Goal: Find specific page/section: Find specific page/section

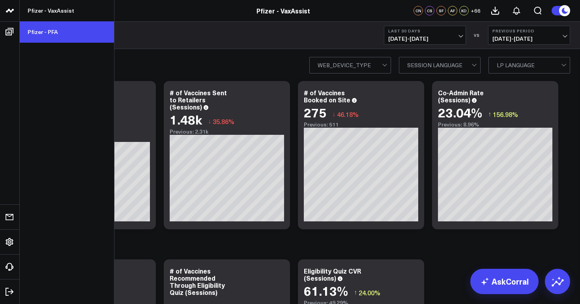
click at [37, 26] on link "Pfizer - PFA" at bounding box center [67, 31] width 94 height 21
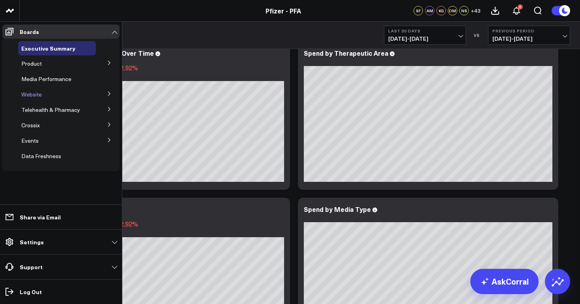
scroll to position [24, 0]
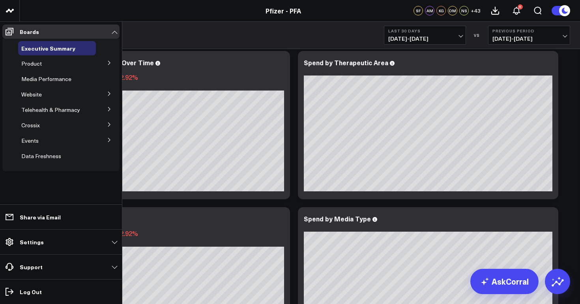
click at [110, 62] on icon at bounding box center [109, 62] width 5 height 5
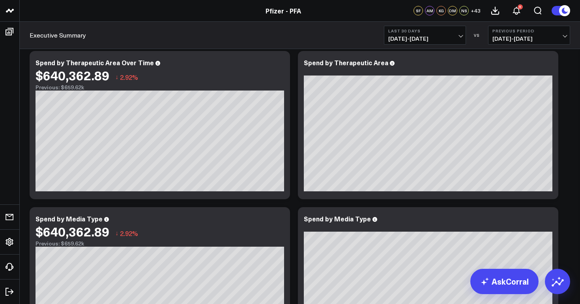
scroll to position [0, 0]
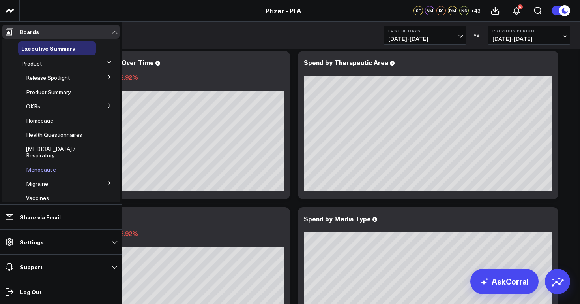
click at [41, 165] on span "Menopause" at bounding box center [41, 169] width 30 height 8
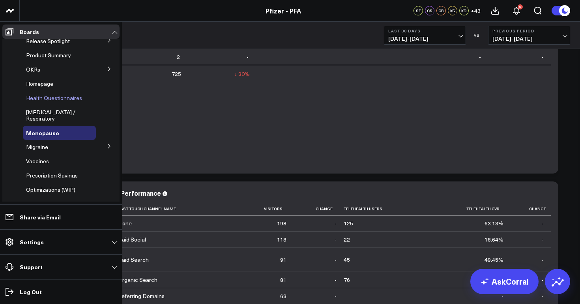
scroll to position [50, 0]
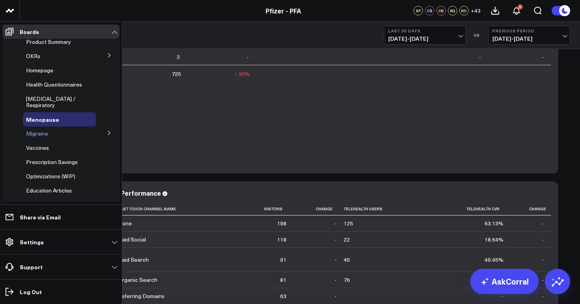
click at [45, 130] on span "Migraine" at bounding box center [37, 134] width 22 height 8
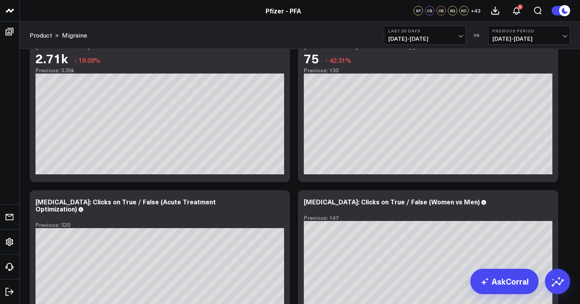
scroll to position [2530, 0]
